Goal: Information Seeking & Learning: Learn about a topic

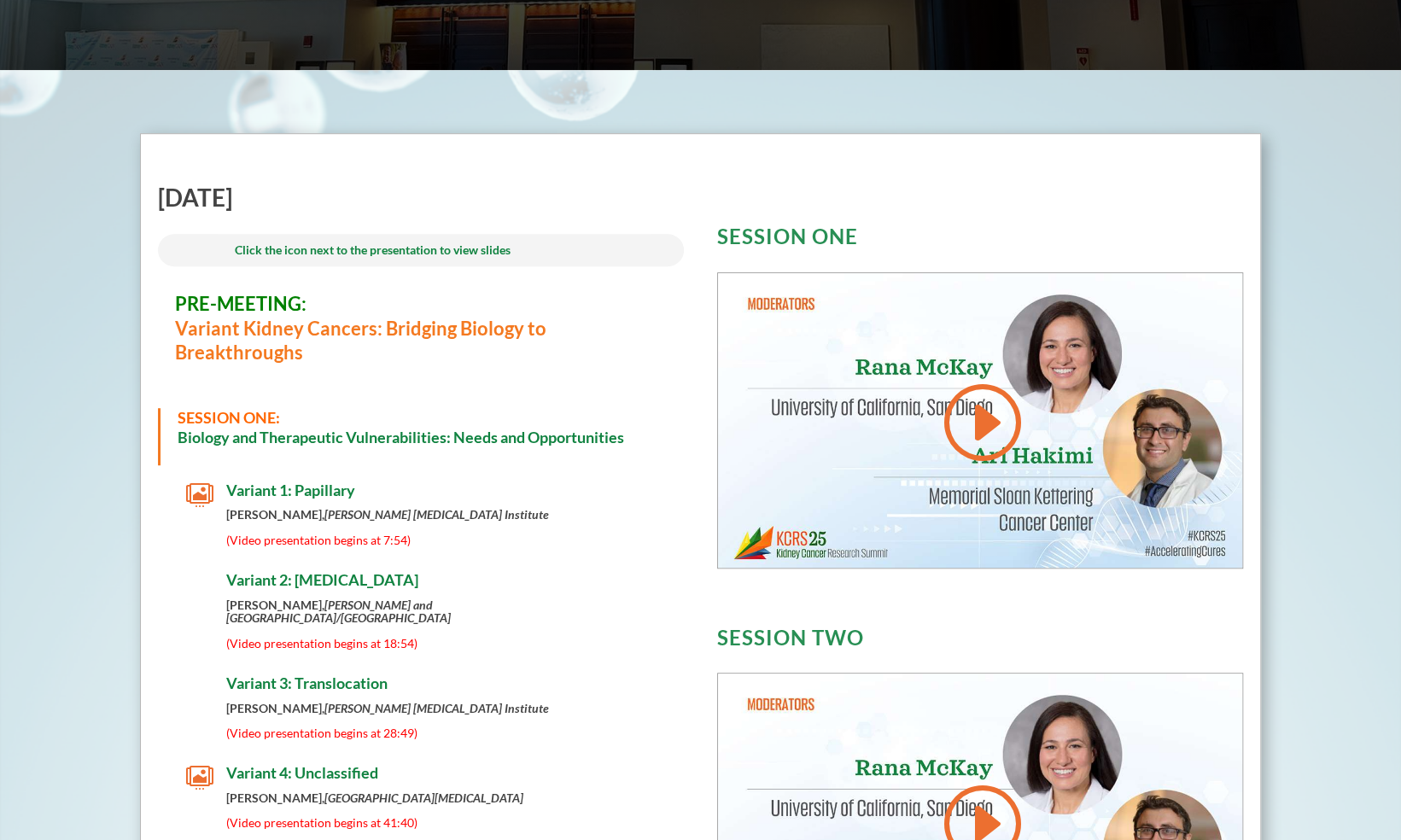
scroll to position [557, 0]
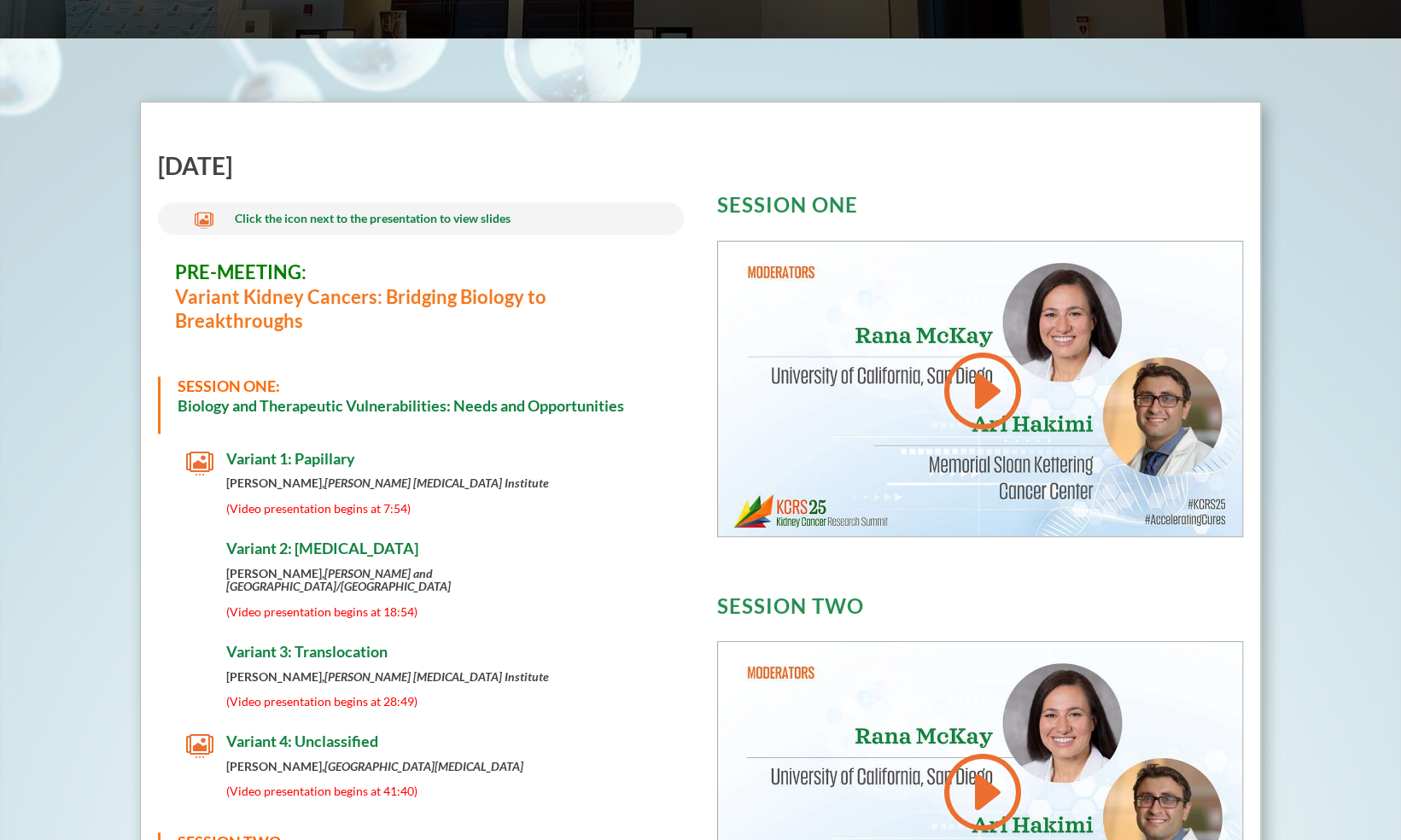
click at [339, 509] on span "(Video presentation begins at 7:54)" at bounding box center [319, 508] width 185 height 15
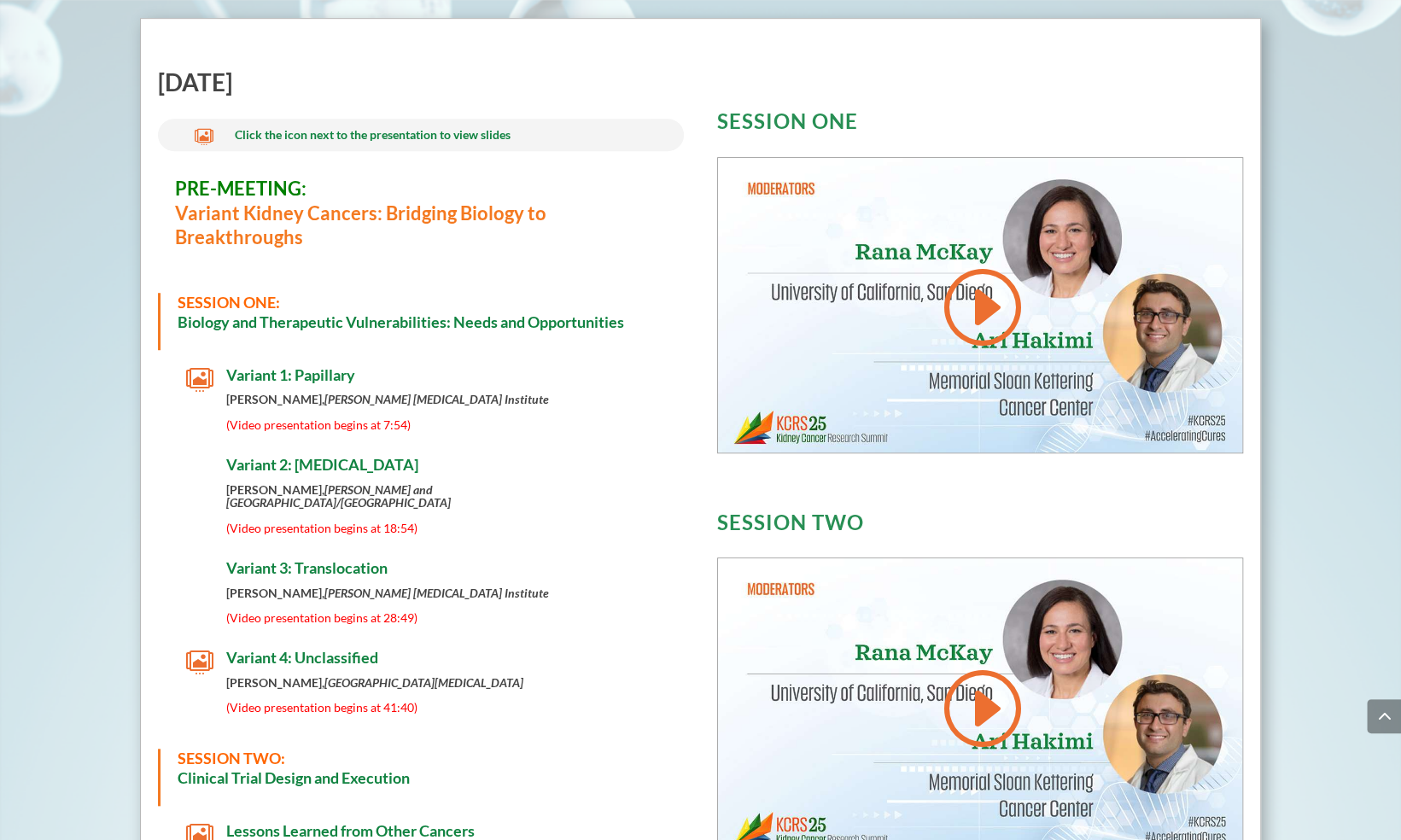
scroll to position [620, 0]
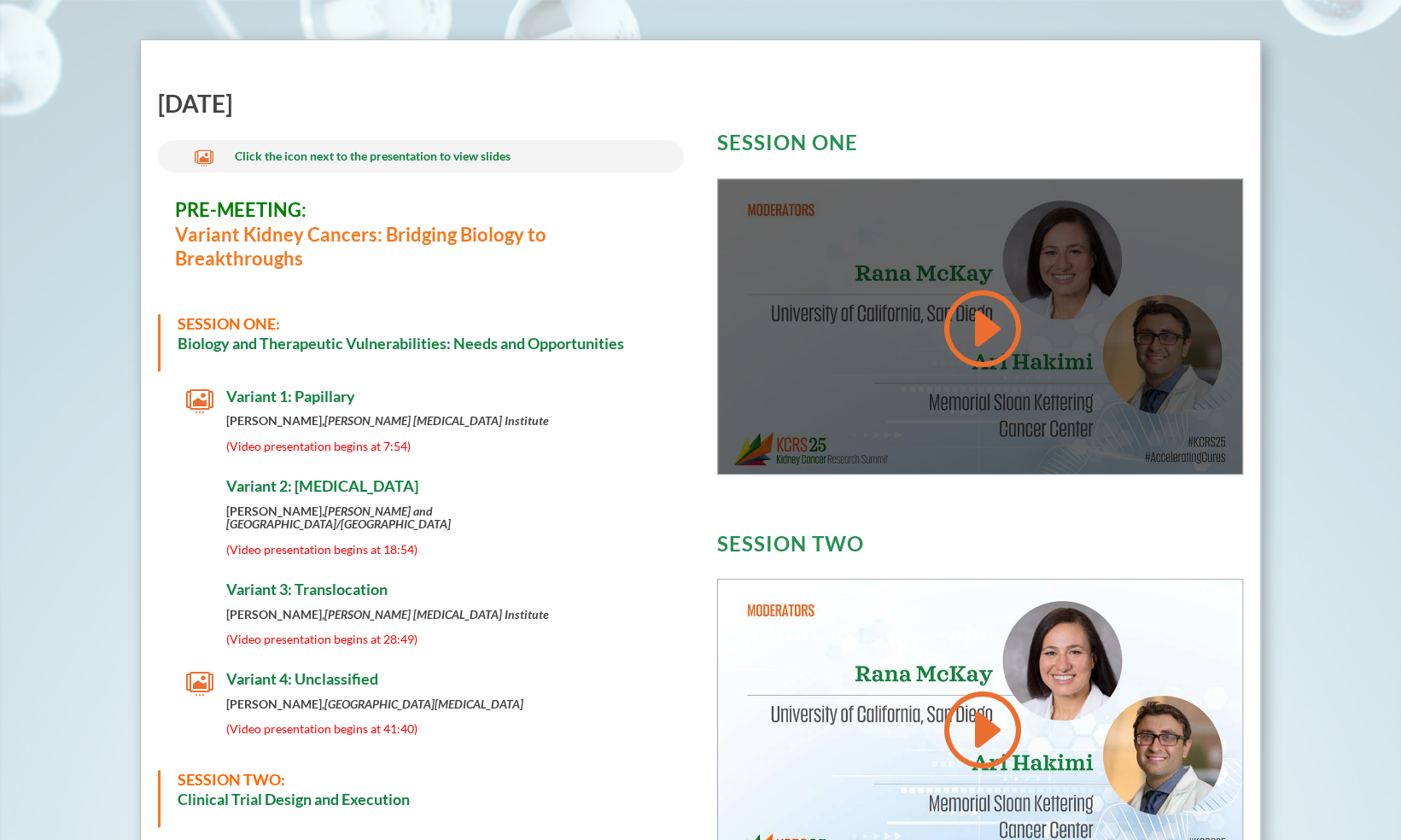
click at [980, 325] on link at bounding box center [980, 328] width 82 height 86
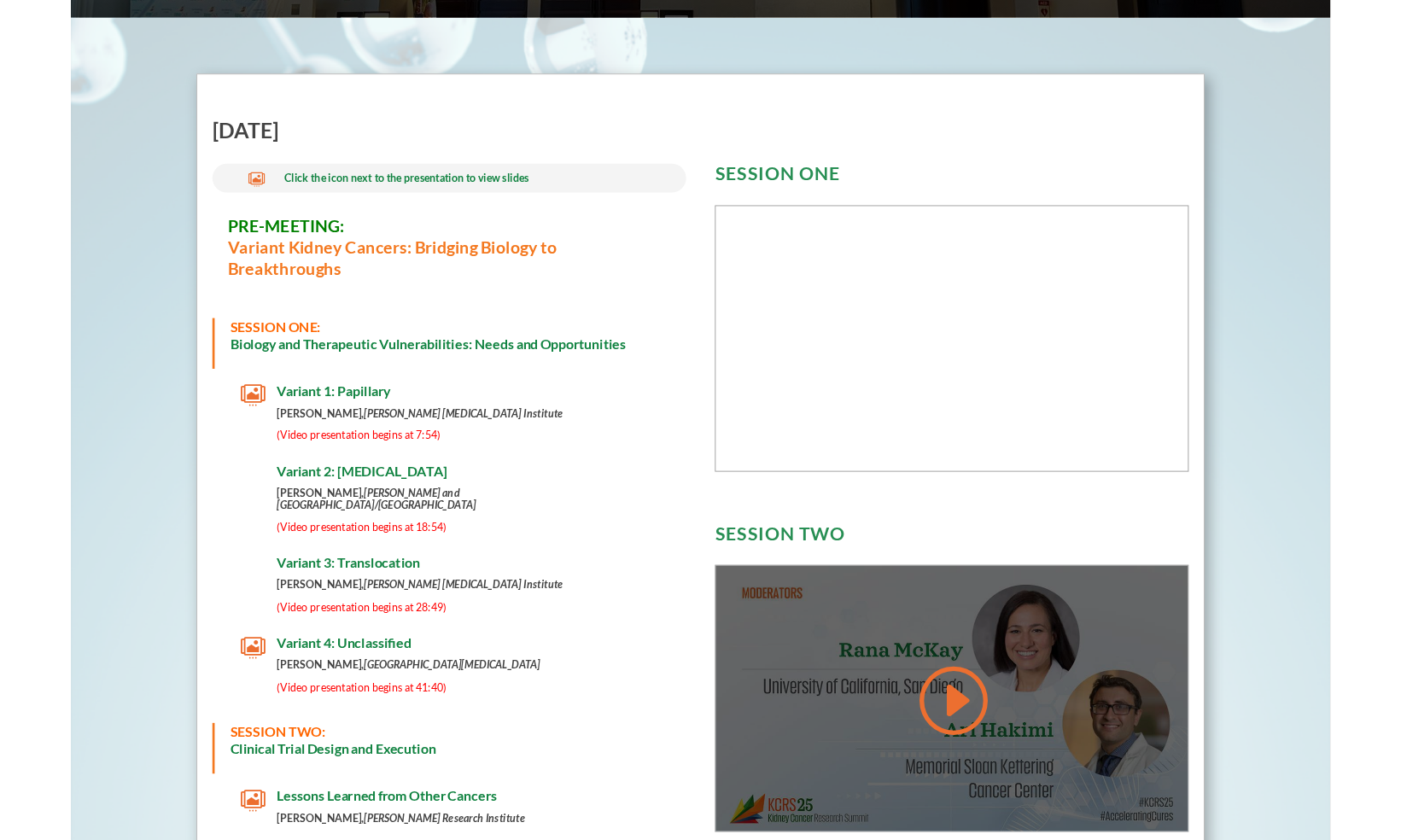
scroll to position [575, 0]
